Goal: Contribute content: Add original content to the website for others to see

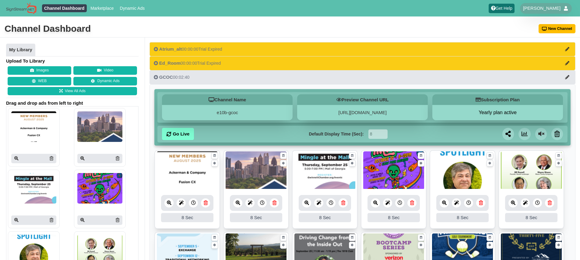
scroll to position [11, 0]
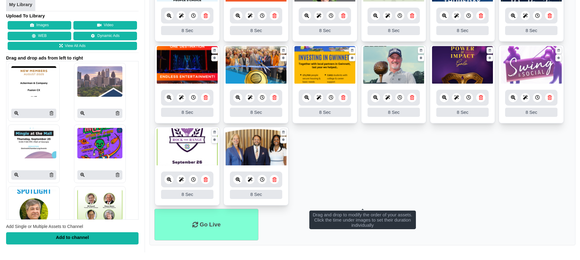
scroll to position [269, 0]
click at [276, 181] on icon at bounding box center [275, 179] width 4 height 5
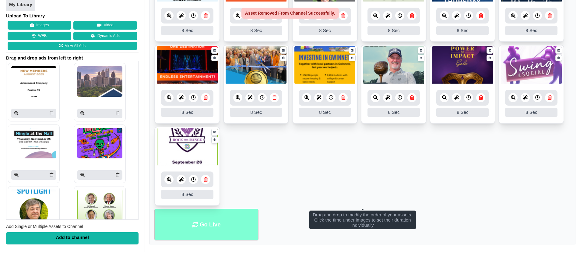
click at [219, 217] on li "Go Live" at bounding box center [206, 224] width 104 height 32
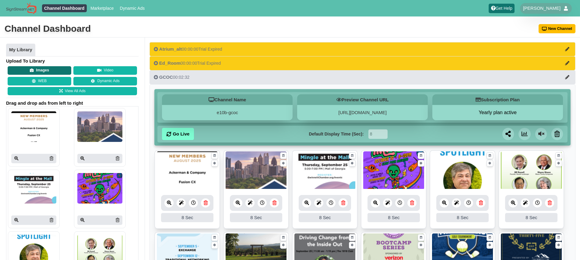
click at [60, 70] on button "Images" at bounding box center [40, 70] width 64 height 9
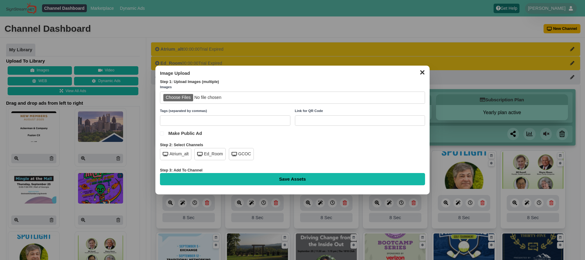
click at [182, 97] on input "file" at bounding box center [292, 97] width 265 height 12
type input "C:\fakepath\Voice of Business s2e2.png"
click at [237, 157] on div "GCOC" at bounding box center [241, 154] width 25 height 12
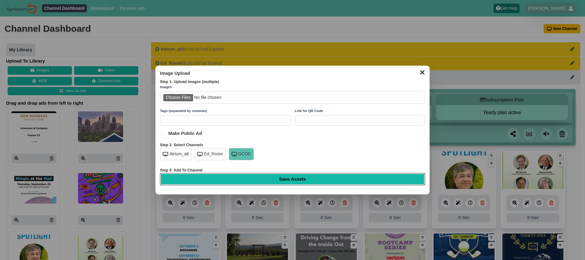
click at [300, 177] on input "Save Assets" at bounding box center [292, 179] width 265 height 12
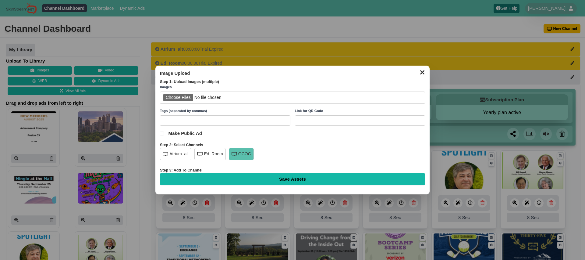
type input "Saving..."
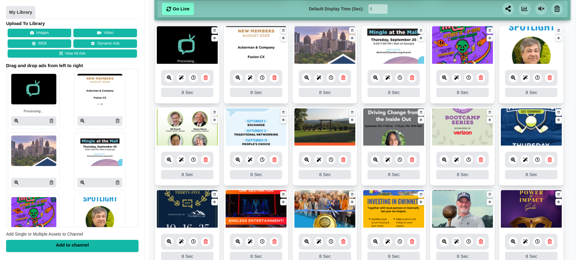
scroll to position [115, 0]
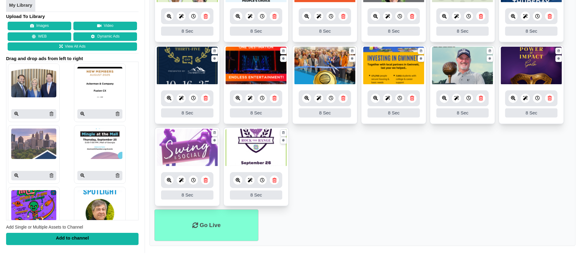
scroll to position [269, 0]
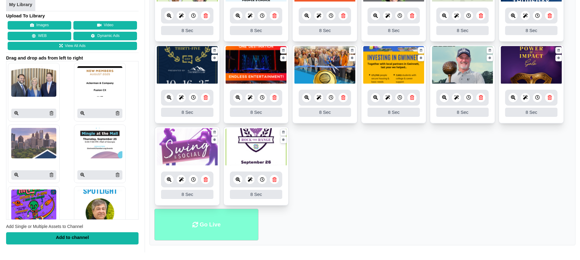
click at [213, 226] on li "Go Live" at bounding box center [206, 224] width 104 height 32
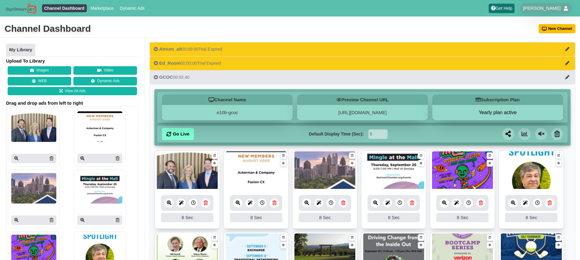
click at [368, 27] on div "Channel Dashboard [GEOGRAPHIC_DATA]" at bounding box center [290, 28] width 580 height 17
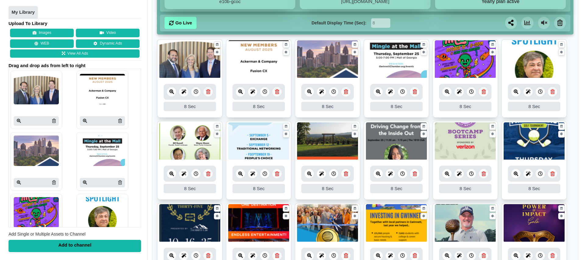
scroll to position [111, 0]
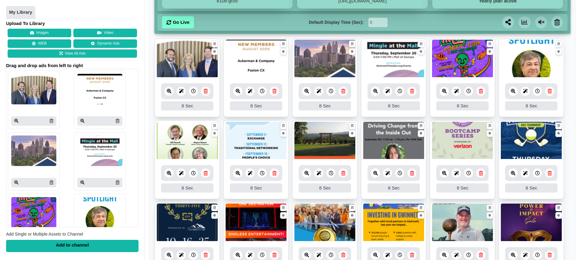
click at [168, 91] on icon at bounding box center [169, 91] width 5 height 5
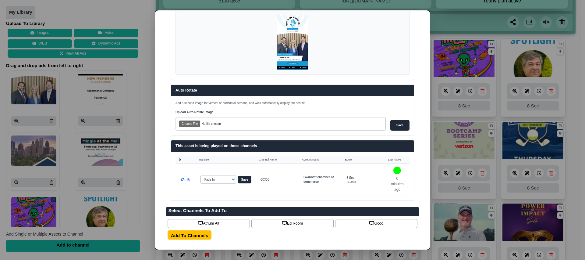
scroll to position [41, 0]
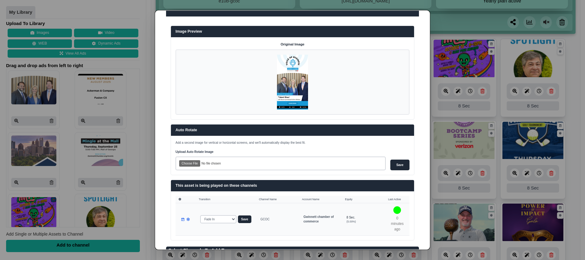
click at [226, 219] on select "Fade In Scale In Swirl In Slide In Slide Elliptic Roll In Swing In" at bounding box center [218, 219] width 36 height 8
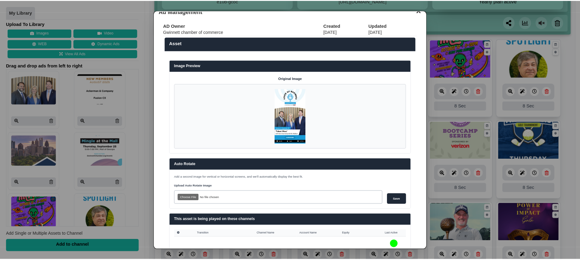
scroll to position [0, 0]
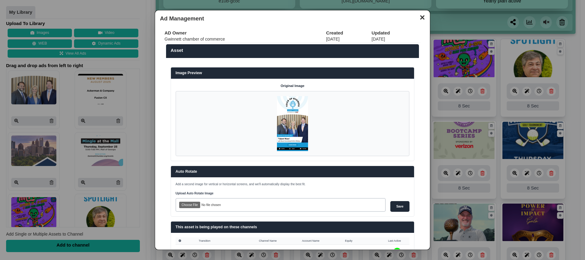
click at [418, 17] on button "✕" at bounding box center [422, 16] width 12 height 9
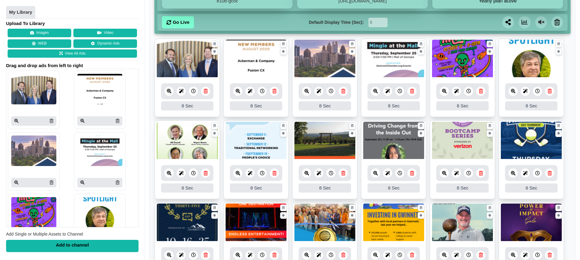
click at [568, 95] on ul "8 8 Sec Fade In Scale In Swirl In Slide In Slide Elliptic Roll In Swing In Save…" at bounding box center [362, 201] width 416 height 327
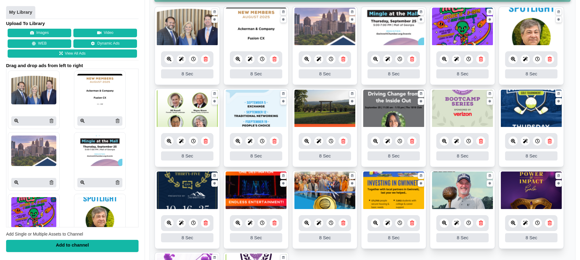
scroll to position [136, 0]
